Goal: Information Seeking & Learning: Learn about a topic

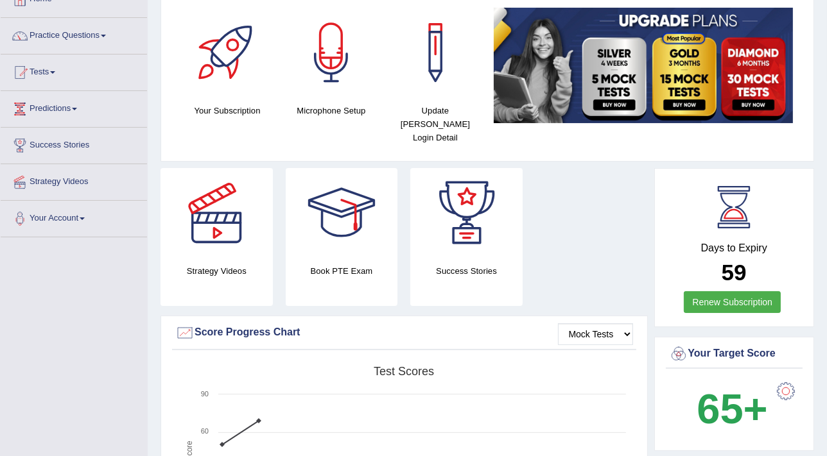
scroll to position [79, 0]
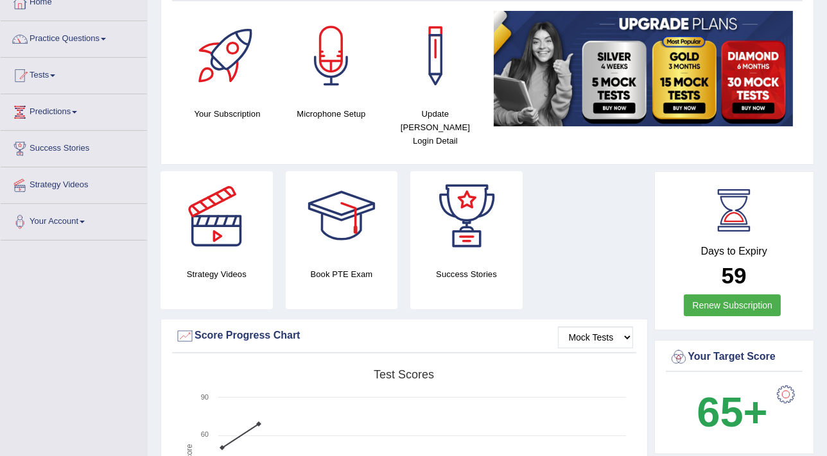
click at [785, 382] on div at bounding box center [786, 395] width 26 height 26
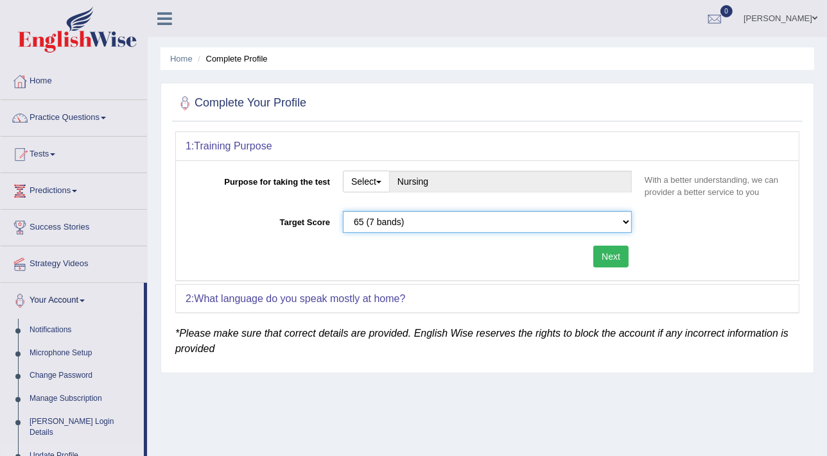
click at [623, 217] on select "Please select the correct value 50 (6 bands) 58 (6.5 bands) 65 (7 bands) 79 (8 …" at bounding box center [487, 222] width 289 height 22
click at [707, 244] on div "Purpose for taking the test Select Student Visa Permanent Residency Nursing Oth…" at bounding box center [487, 221] width 623 height 120
click at [607, 259] on button "Next" at bounding box center [610, 257] width 35 height 22
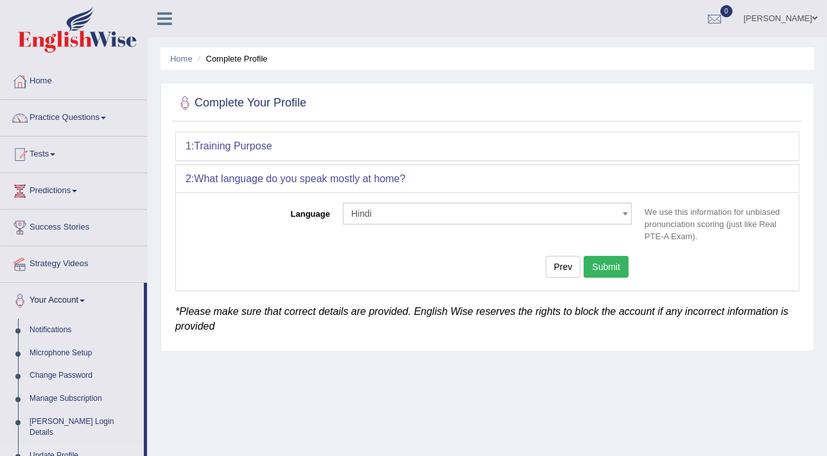
click at [610, 265] on button "Submit" at bounding box center [606, 267] width 45 height 22
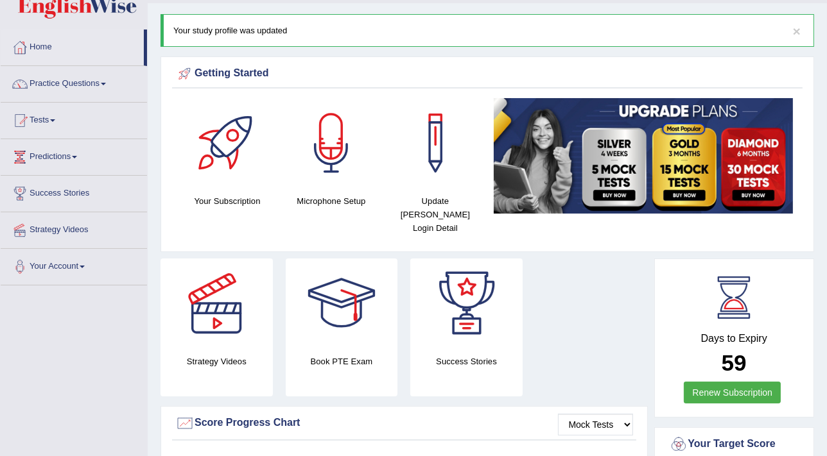
scroll to position [31, 0]
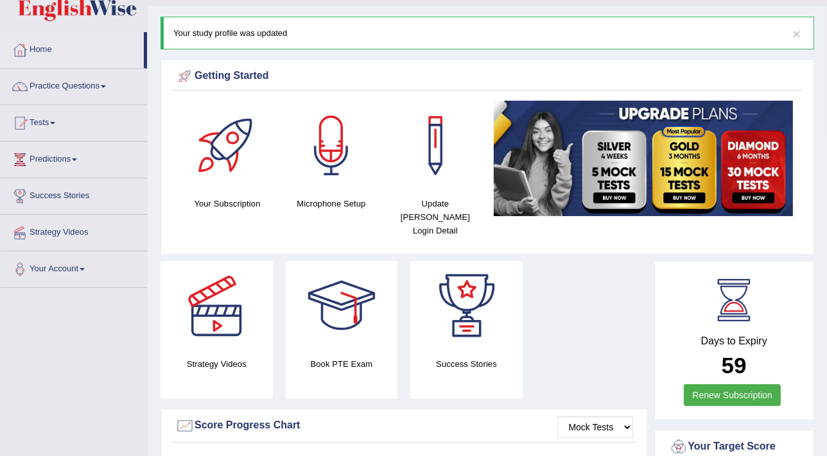
click at [96, 85] on link "Practice Questions" at bounding box center [74, 85] width 146 height 32
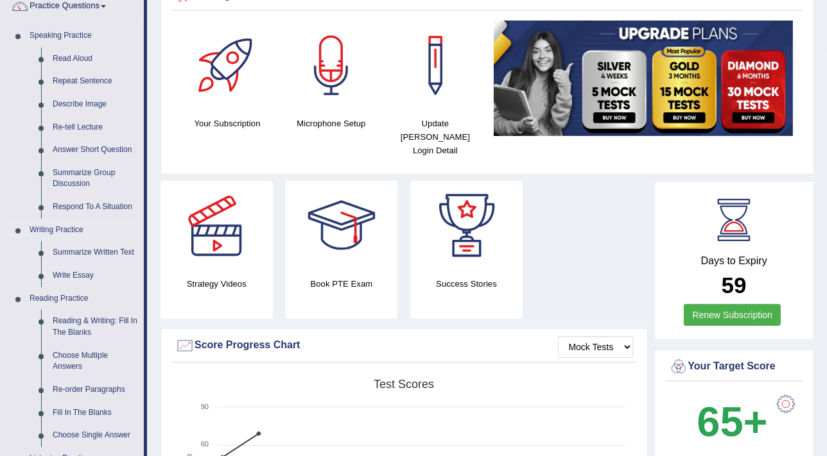
scroll to position [116, 0]
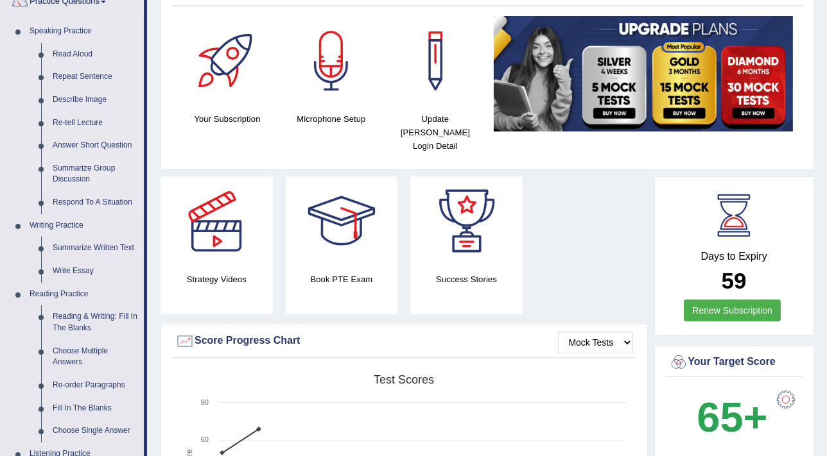
click at [91, 168] on link "Summarize Group Discussion" at bounding box center [95, 174] width 97 height 34
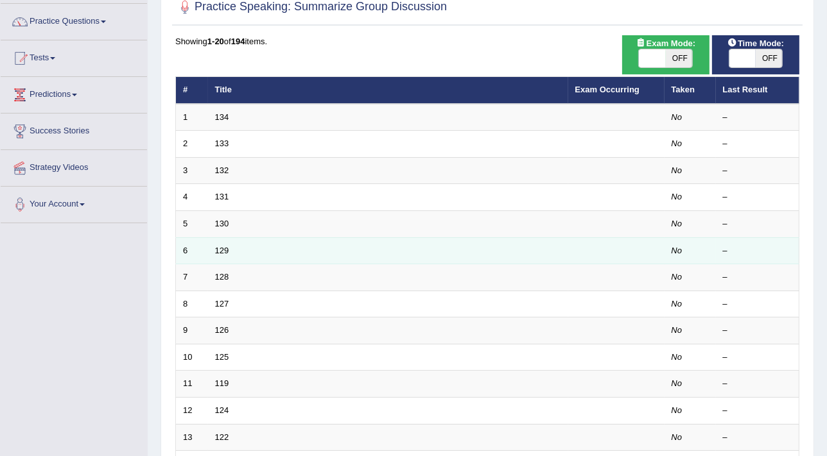
scroll to position [116, 0]
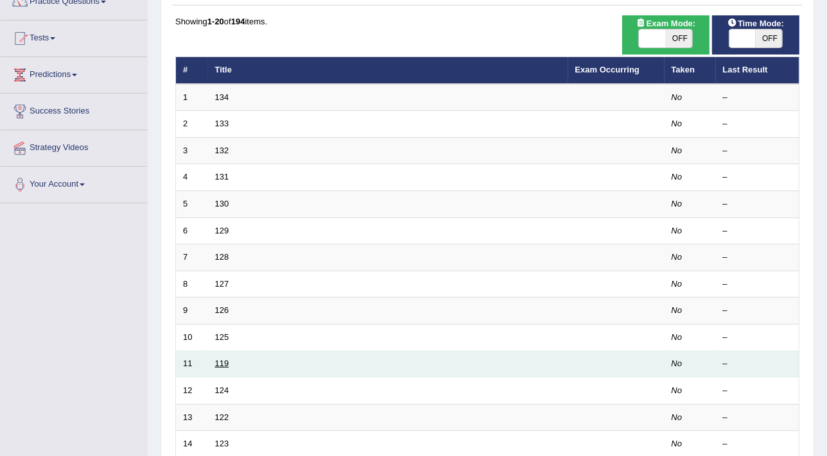
click at [216, 359] on link "119" at bounding box center [222, 364] width 14 height 10
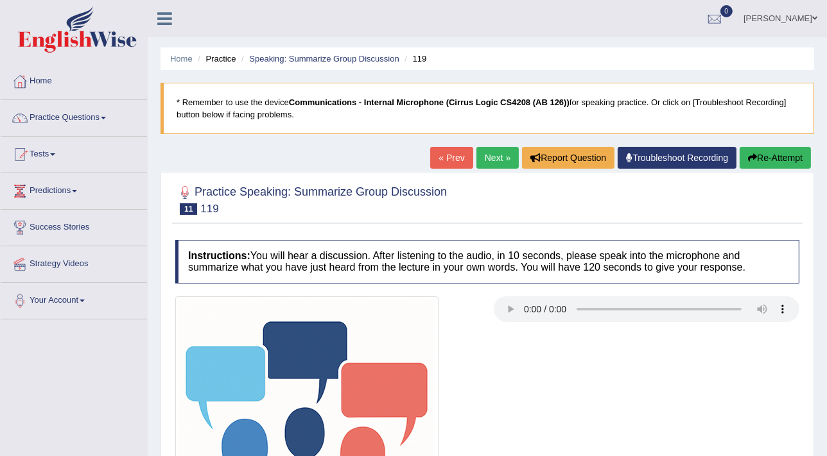
click at [216, 360] on img at bounding box center [306, 428] width 263 height 263
click at [214, 360] on img at bounding box center [306, 428] width 263 height 263
click at [221, 362] on img at bounding box center [306, 428] width 263 height 263
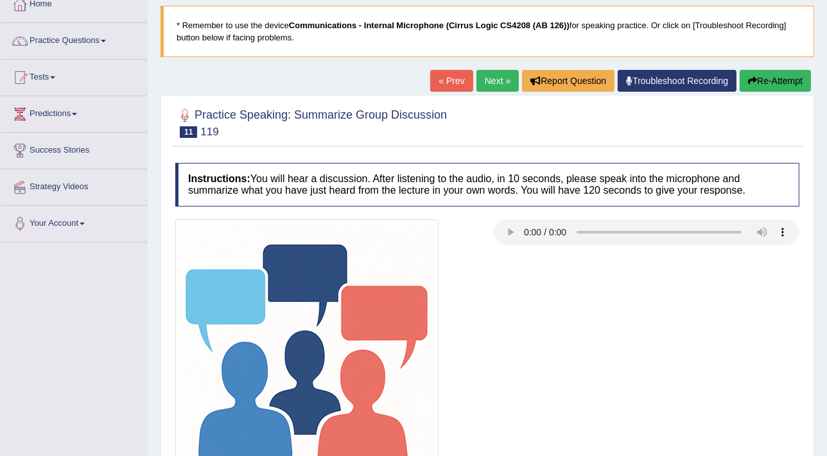
scroll to position [58, 0]
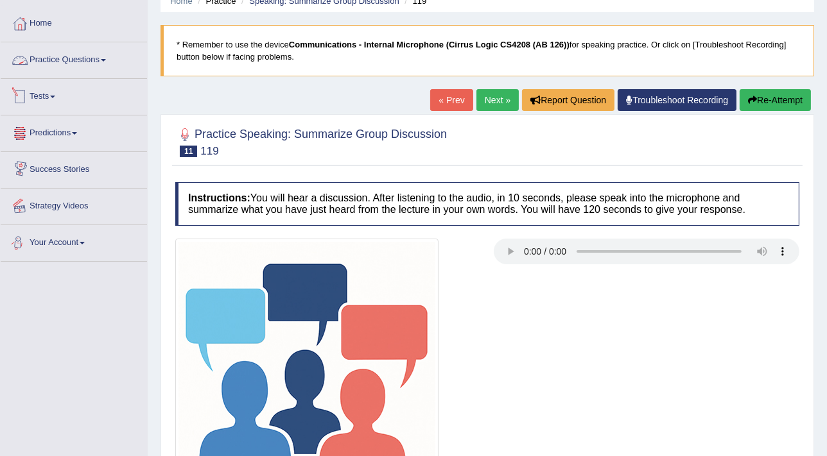
click at [59, 58] on link "Practice Questions" at bounding box center [74, 58] width 146 height 32
